Goal: Use online tool/utility: Utilize a website feature to perform a specific function

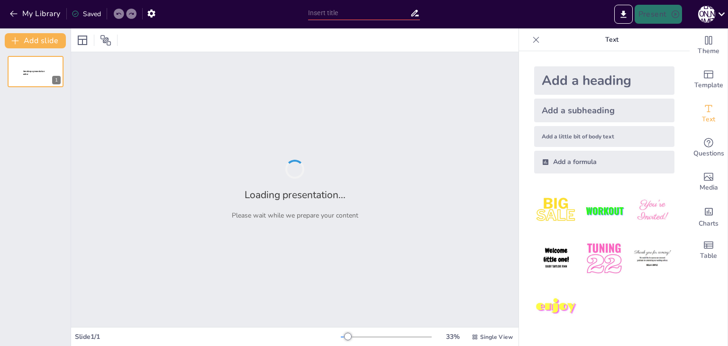
type input "New Sendsteps"
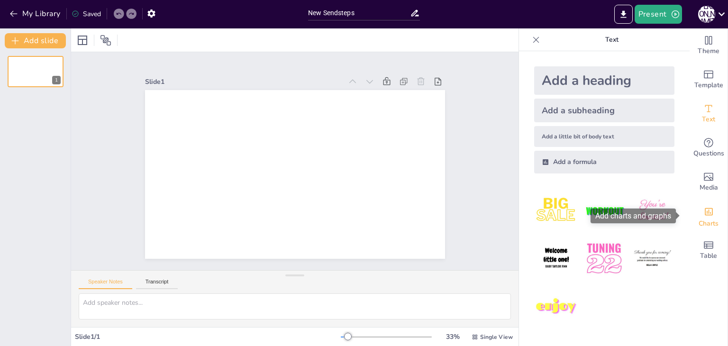
click at [706, 216] on icon "Add charts and graphs" at bounding box center [709, 212] width 10 height 10
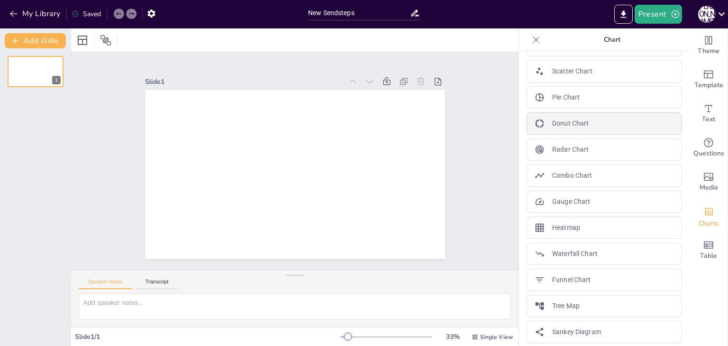
scroll to position [129, 0]
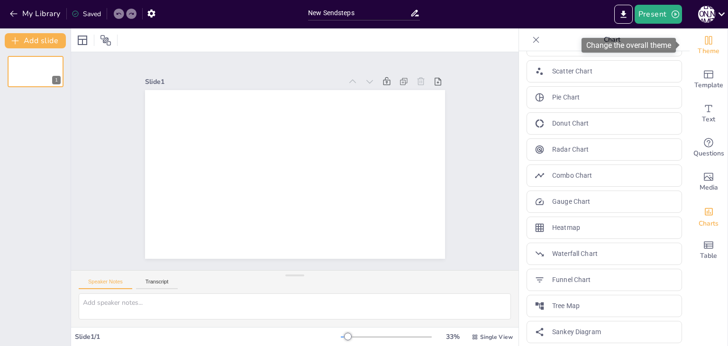
click at [703, 34] on div "Theme" at bounding box center [709, 45] width 38 height 34
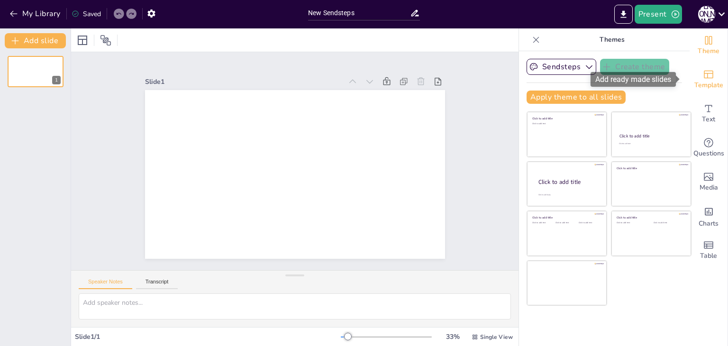
click at [696, 85] on span "Template" at bounding box center [709, 85] width 29 height 10
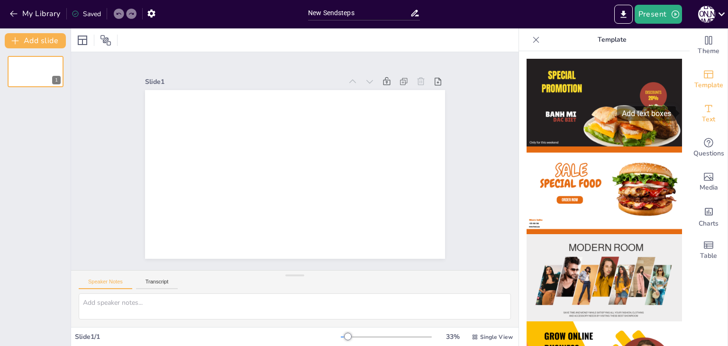
click at [717, 125] on div "Text" at bounding box center [709, 114] width 38 height 34
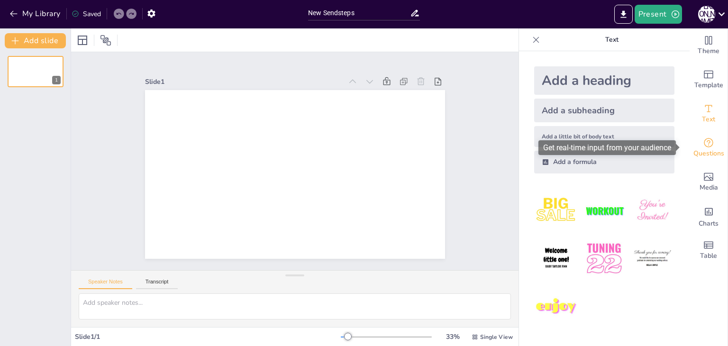
click at [703, 155] on span "Questions" at bounding box center [709, 153] width 31 height 10
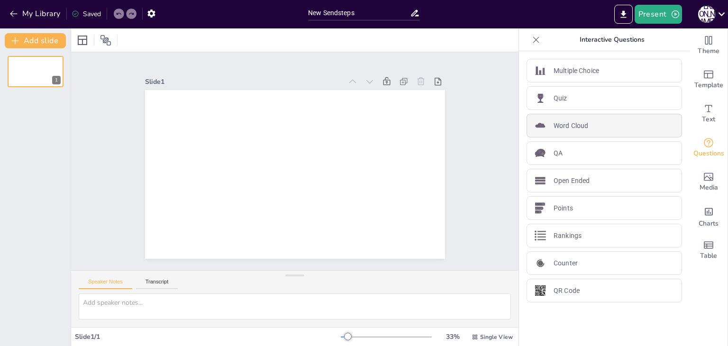
click at [638, 133] on div "Word Cloud" at bounding box center [605, 126] width 156 height 24
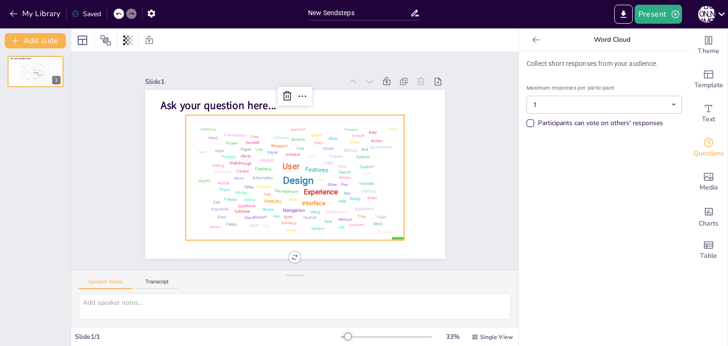
click at [527, 120] on div "Participants can vote on others' responses" at bounding box center [531, 124] width 8 height 8
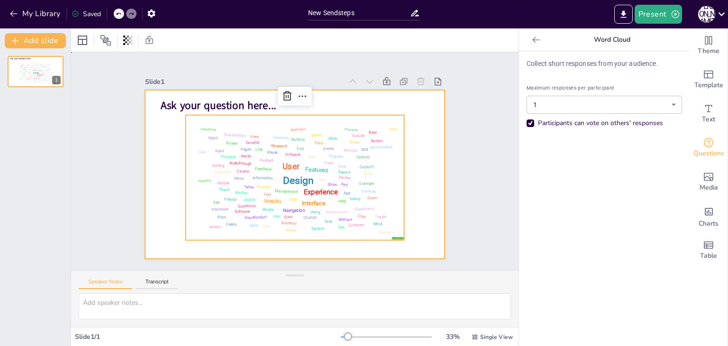
click at [434, 247] on div at bounding box center [294, 174] width 316 height 199
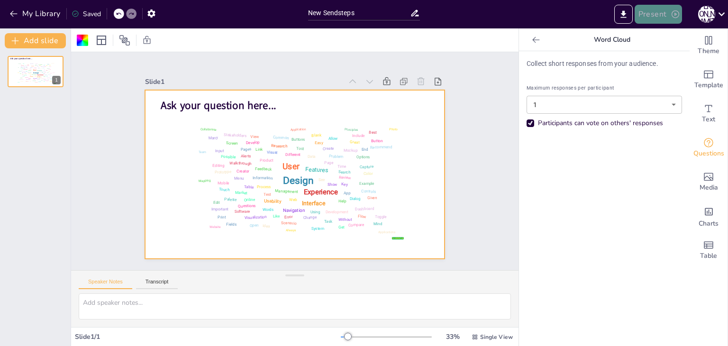
click at [644, 12] on button "Present" at bounding box center [658, 14] width 47 height 19
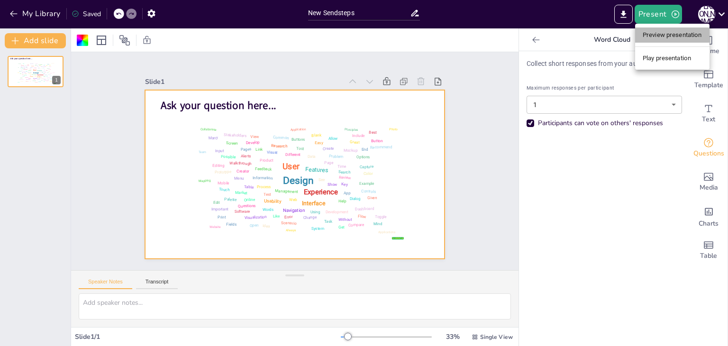
click at [656, 37] on li "Preview presentation" at bounding box center [672, 35] width 74 height 15
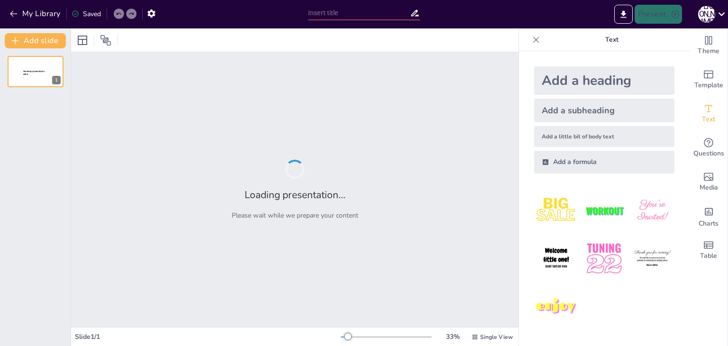
type input "New Sendsteps"
